Goal: Task Accomplishment & Management: Manage account settings

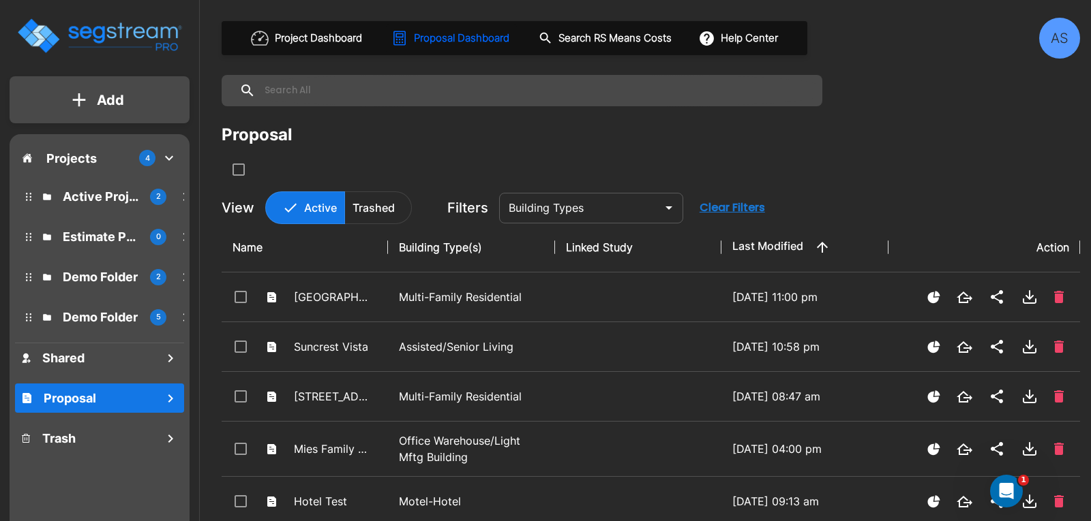
click at [40, 156] on div "Projects 4" at bounding box center [99, 158] width 169 height 26
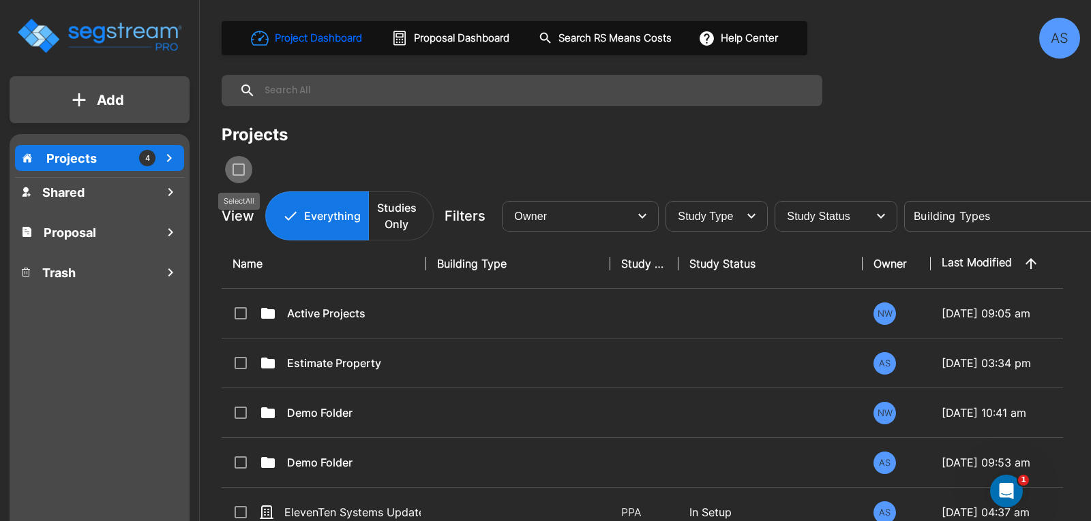
click at [233, 169] on input "select all folders" at bounding box center [237, 168] width 14 height 12
checkbox input "true"
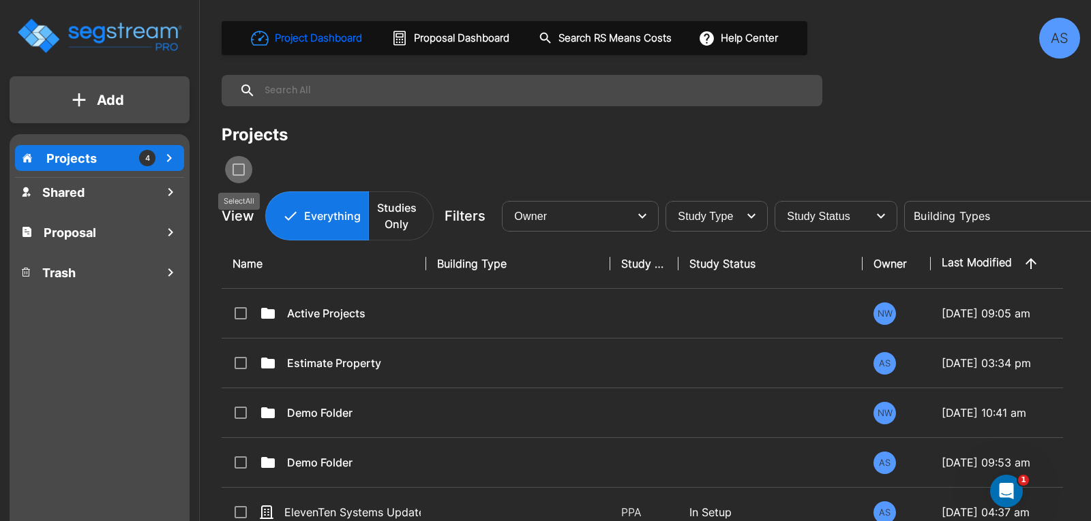
checkbox input "true"
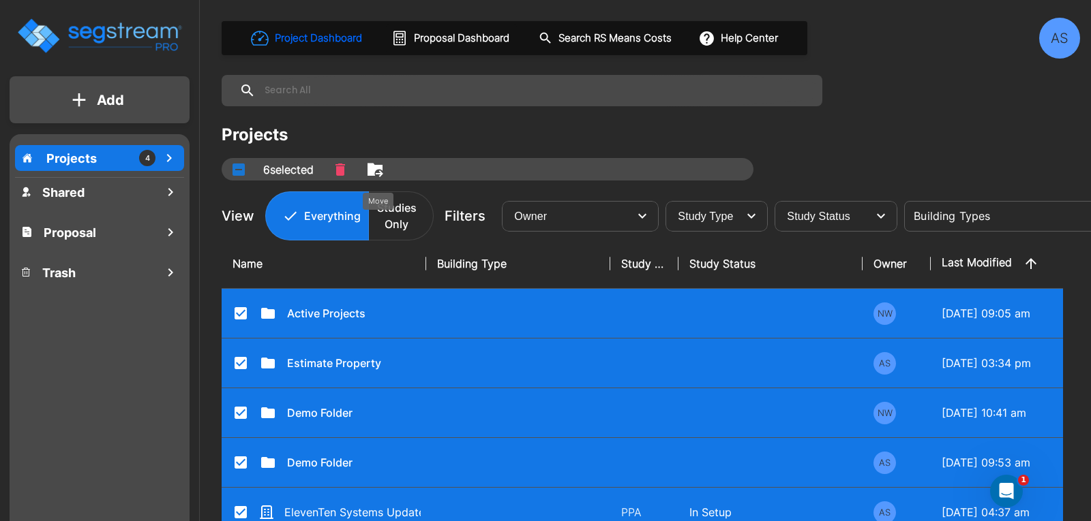
click at [376, 170] on icon "Move" at bounding box center [374, 169] width 15 height 13
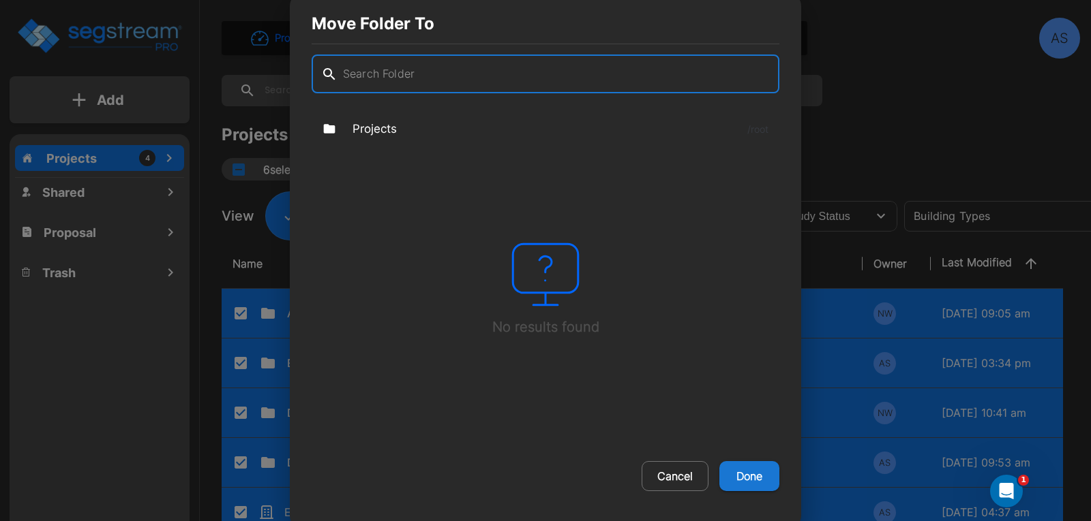
click at [674, 477] on button "Cancel" at bounding box center [674, 476] width 67 height 30
checkbox input "false"
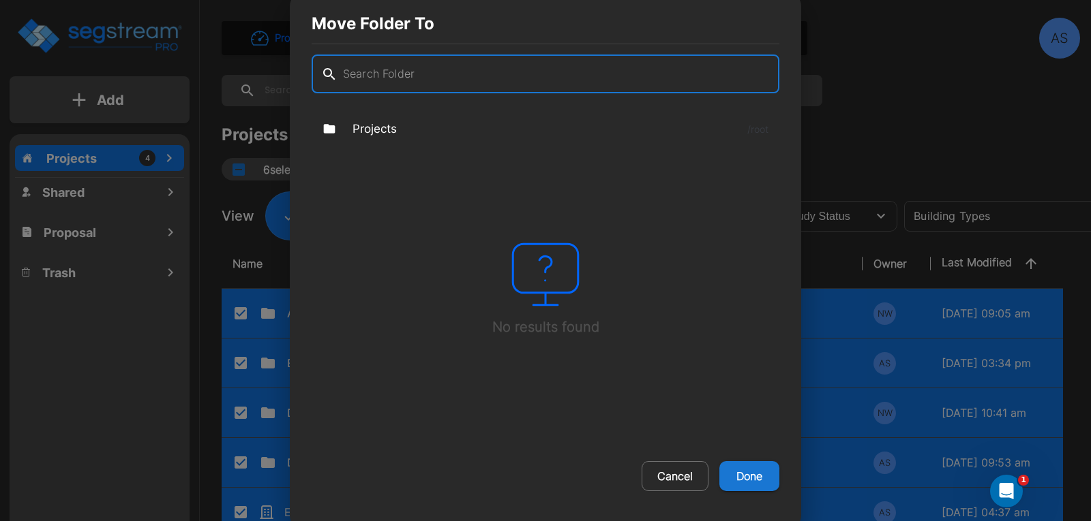
checkbox input "false"
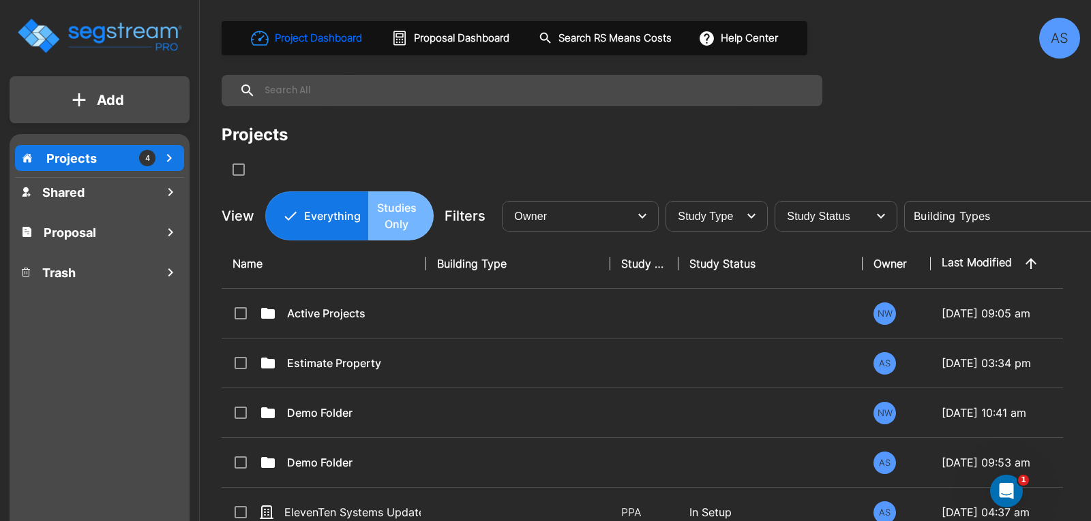
click at [410, 213] on p "Studies Only" at bounding box center [396, 216] width 40 height 33
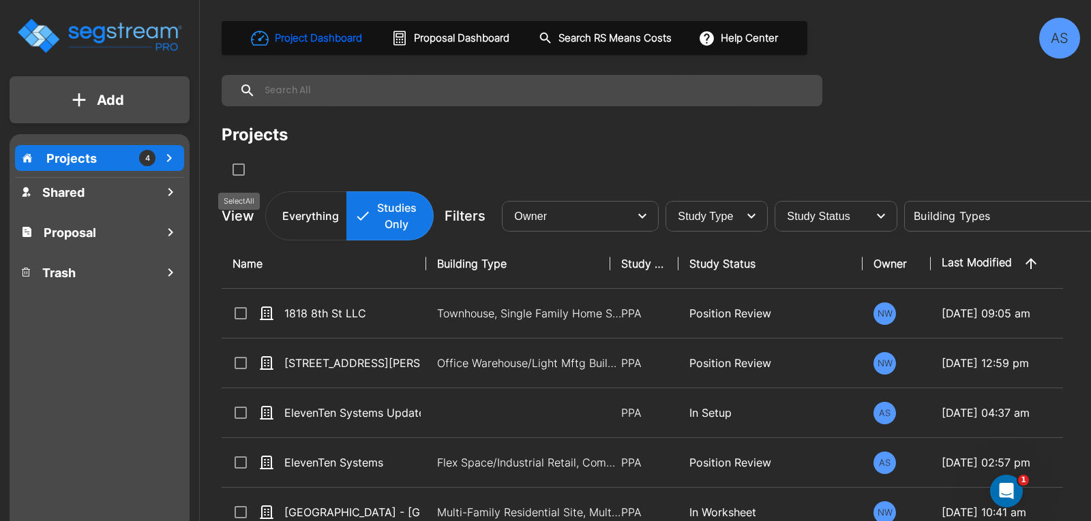
click at [239, 171] on input "select all folders" at bounding box center [237, 168] width 14 height 12
checkbox input "true"
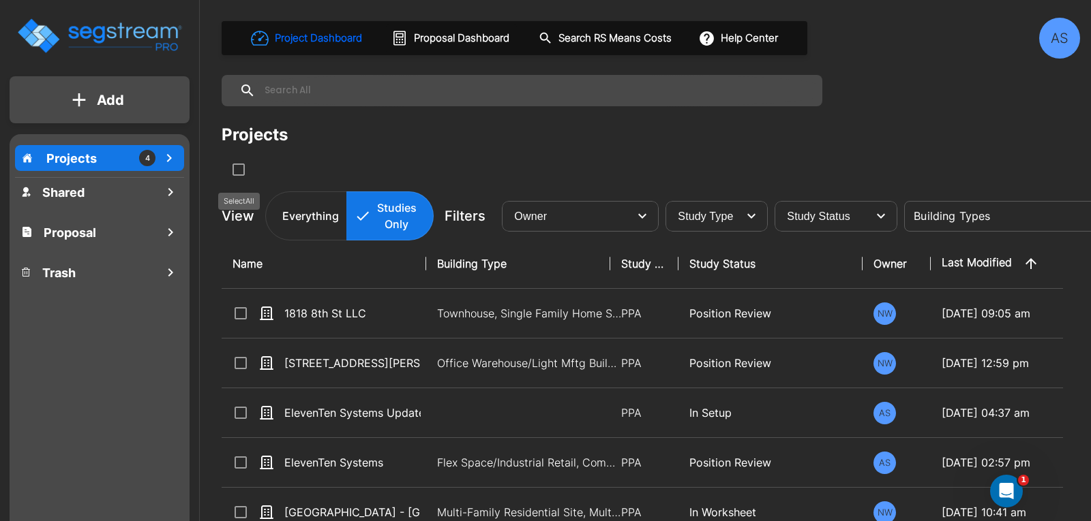
checkbox input "true"
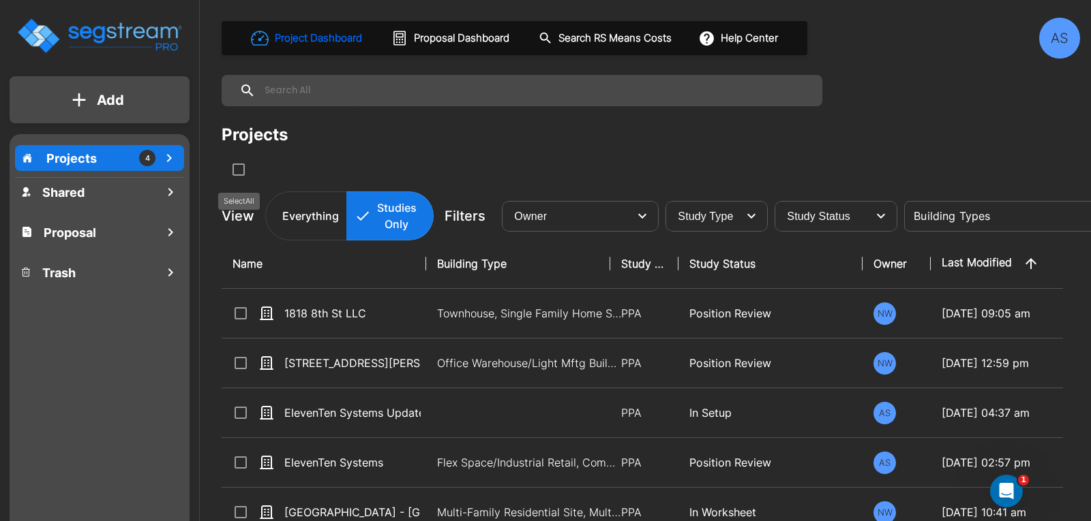
checkbox input "true"
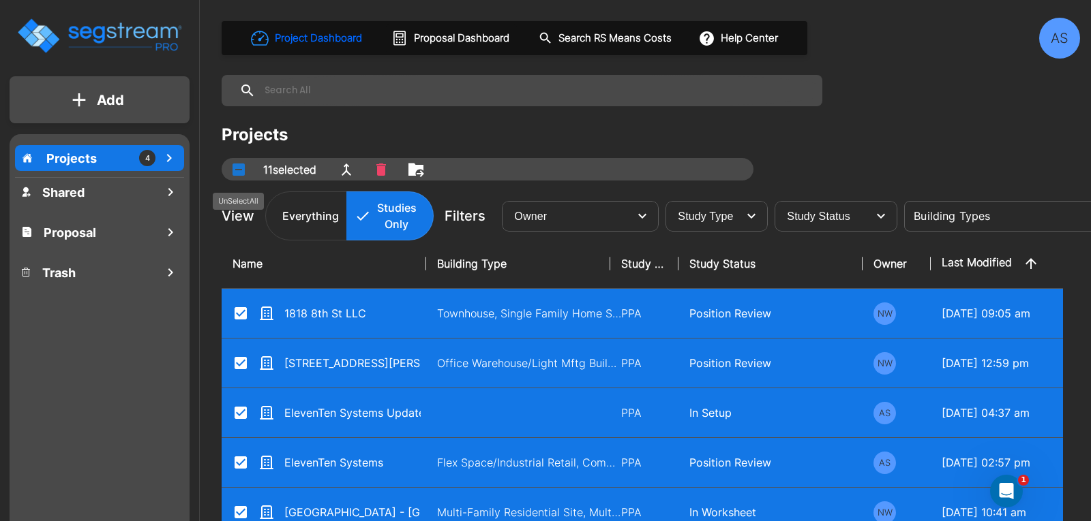
click at [238, 176] on button "UnSelectAll" at bounding box center [238, 169] width 27 height 27
checkbox input "false"
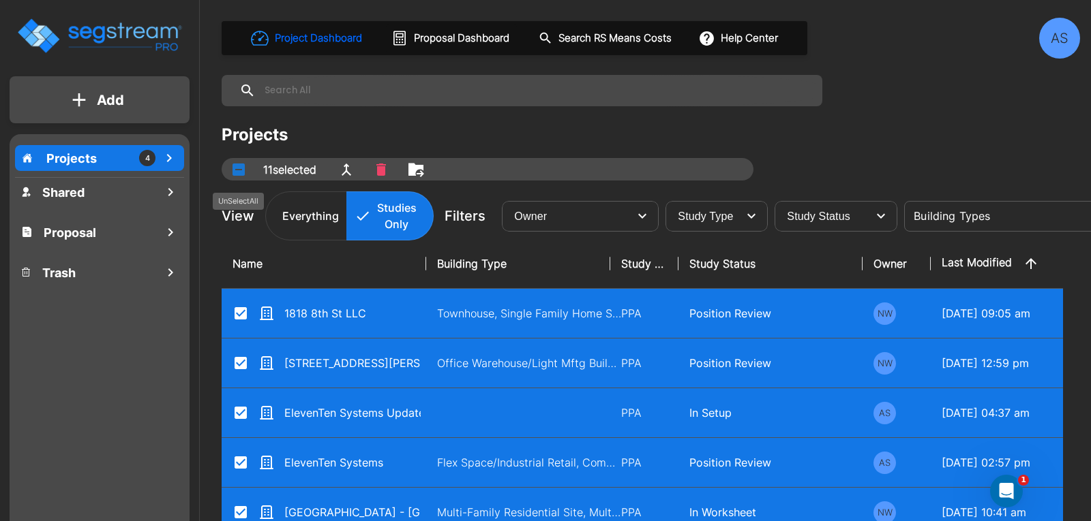
checkbox input "false"
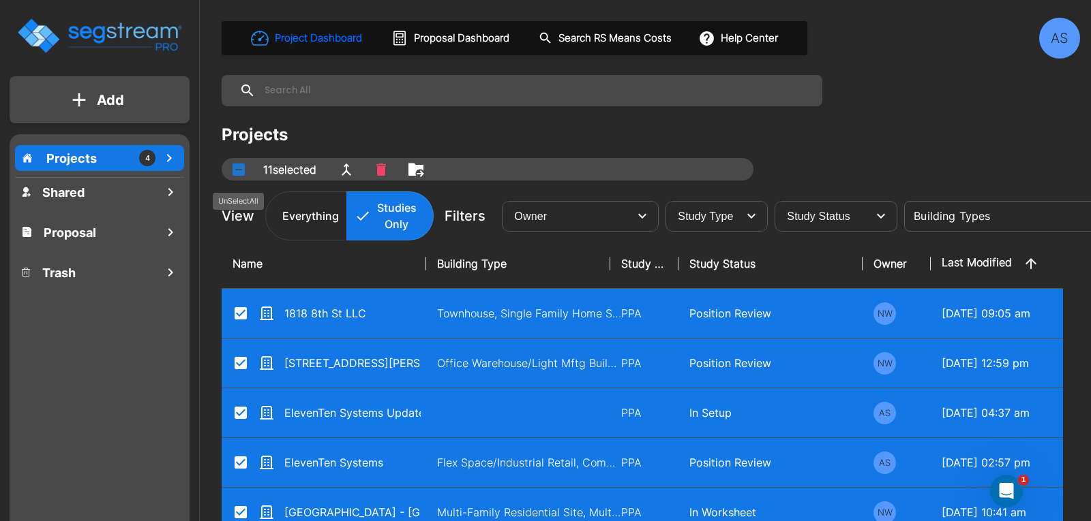
checkbox input "false"
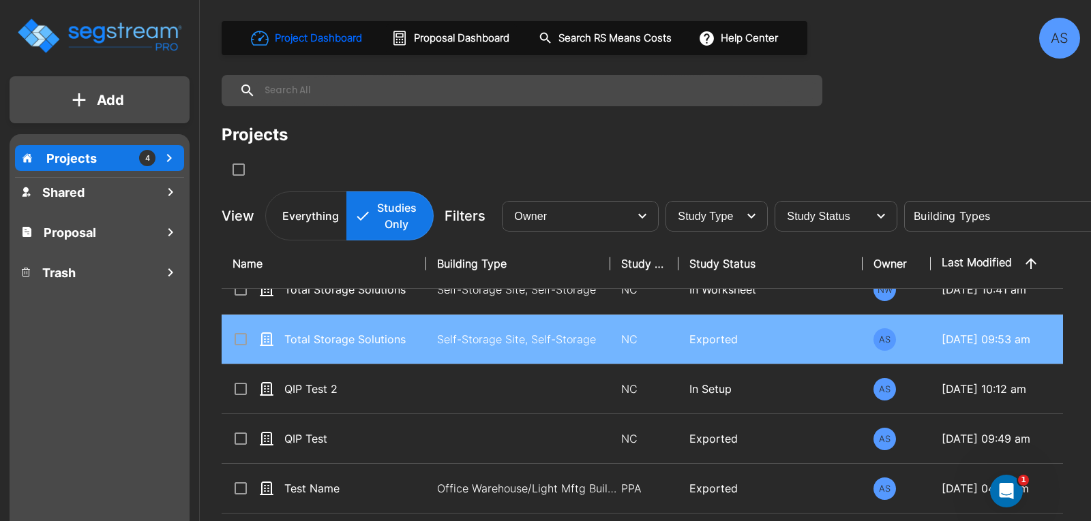
scroll to position [274, 0]
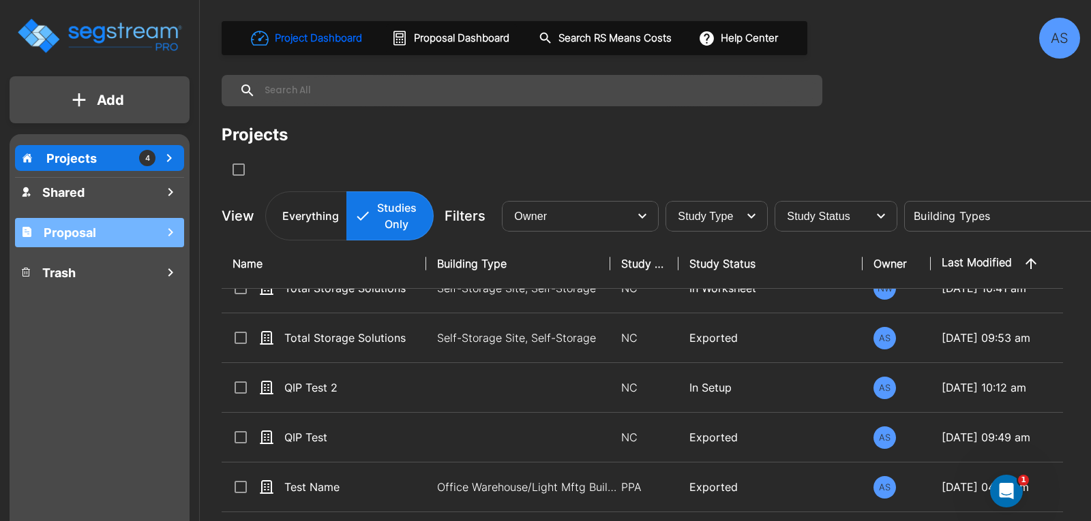
click at [89, 230] on h1 "Proposal" at bounding box center [70, 233] width 52 height 18
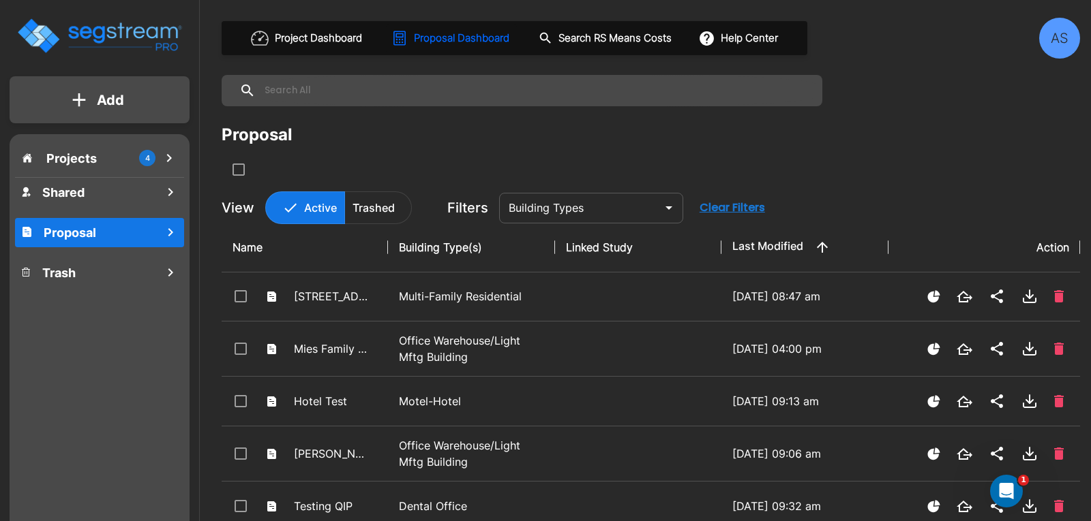
scroll to position [0, 0]
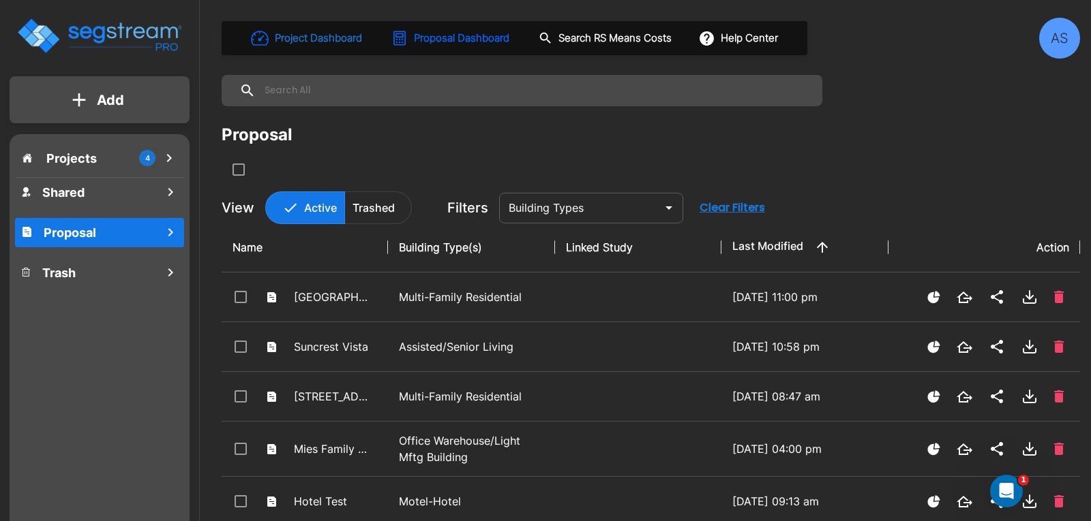
click at [305, 40] on h1 "Project Dashboard" at bounding box center [318, 39] width 87 height 16
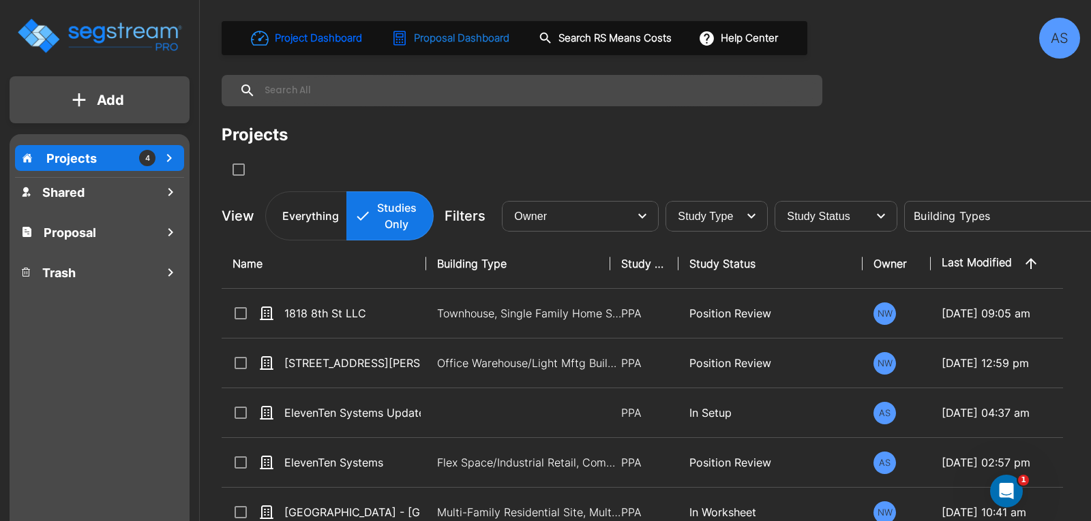
click at [423, 36] on h1 "Proposal Dashboard" at bounding box center [461, 39] width 95 height 16
